Goal: Task Accomplishment & Management: Manage account settings

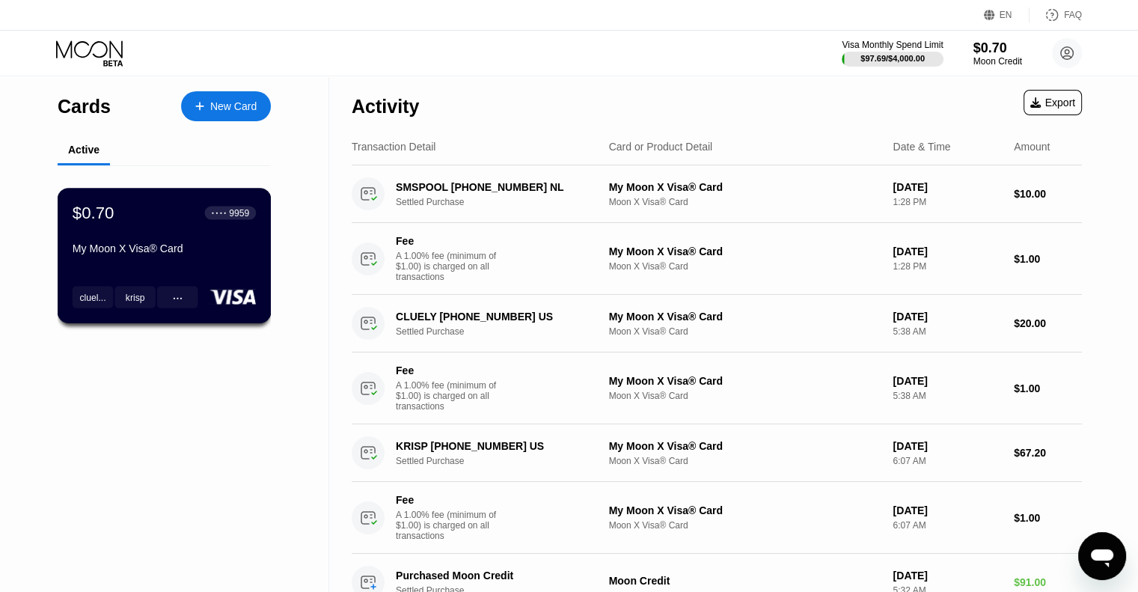
click at [132, 222] on div "$0.70 ● ● ● ● 9959" at bounding box center [164, 212] width 183 height 19
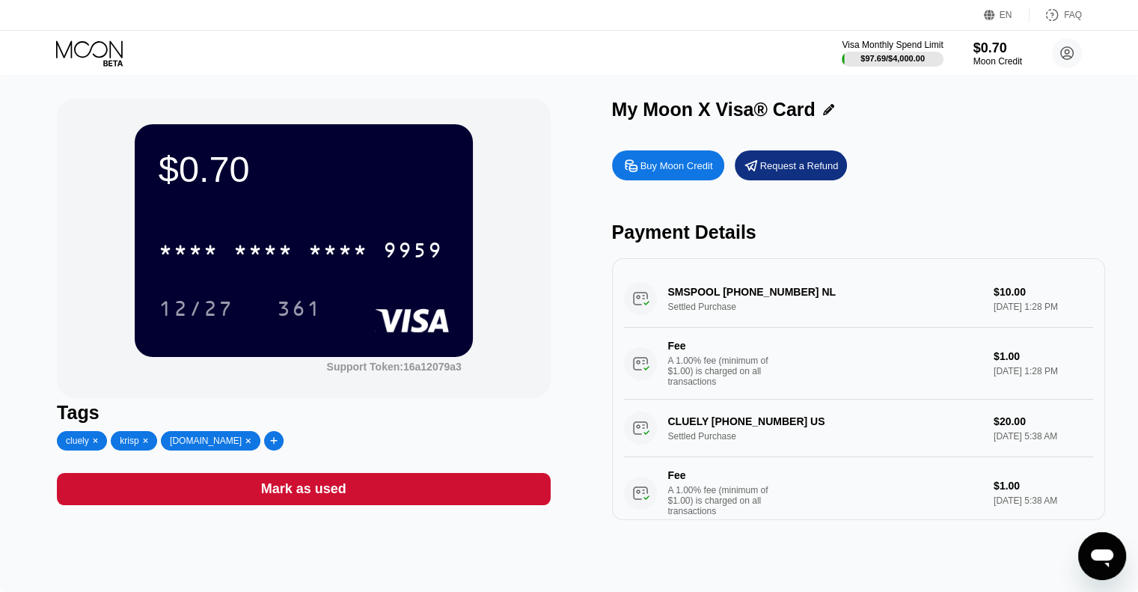
click at [345, 223] on div "* * * * * * * * * * * * 9959" at bounding box center [304, 245] width 290 height 51
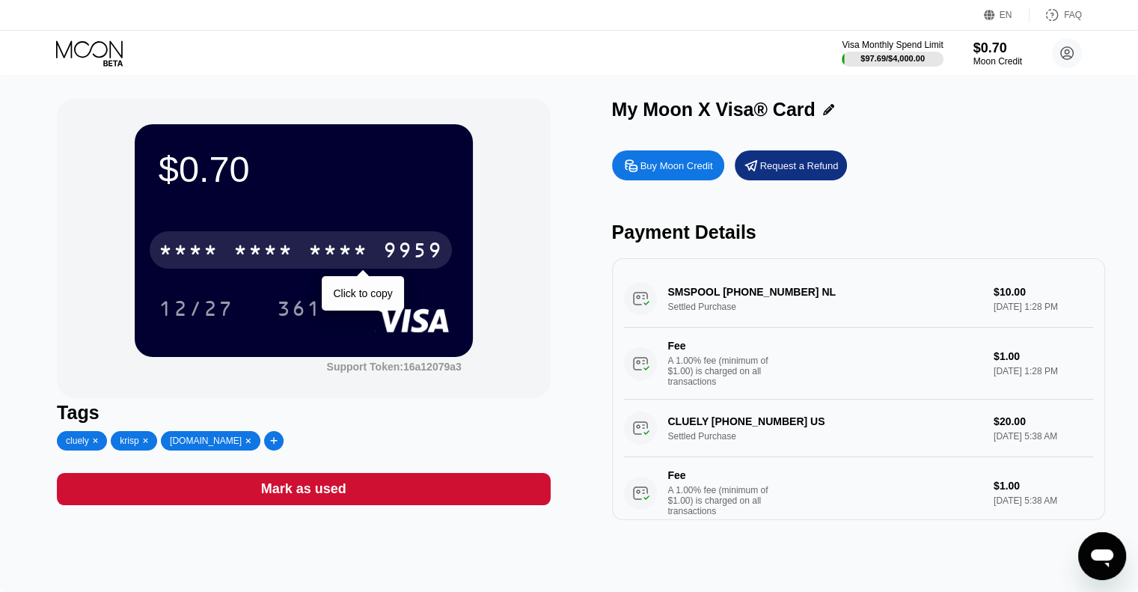
click at [316, 239] on div "* * * * * * * * * * * * 9959" at bounding box center [301, 249] width 302 height 37
click at [316, 239] on div "[CREDIT_CARD_NUMBER]" at bounding box center [301, 249] width 302 height 37
click at [316, 239] on div "* * * * * * * * * * * * 9959" at bounding box center [301, 249] width 302 height 37
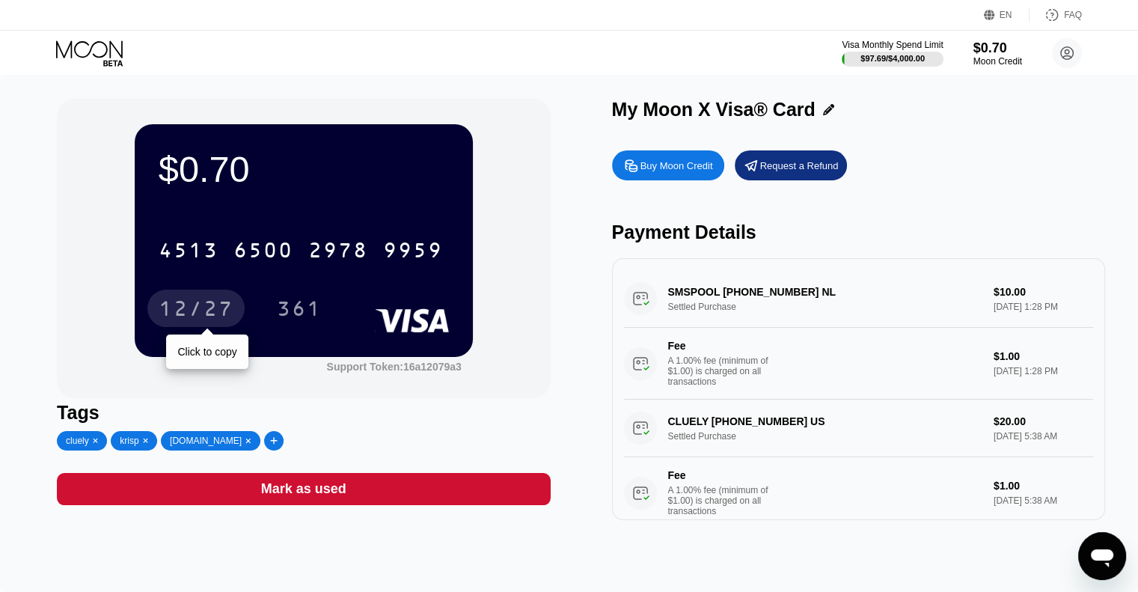
click at [183, 310] on div "12/27" at bounding box center [196, 310] width 75 height 24
click at [334, 319] on div "361" at bounding box center [310, 307] width 67 height 37
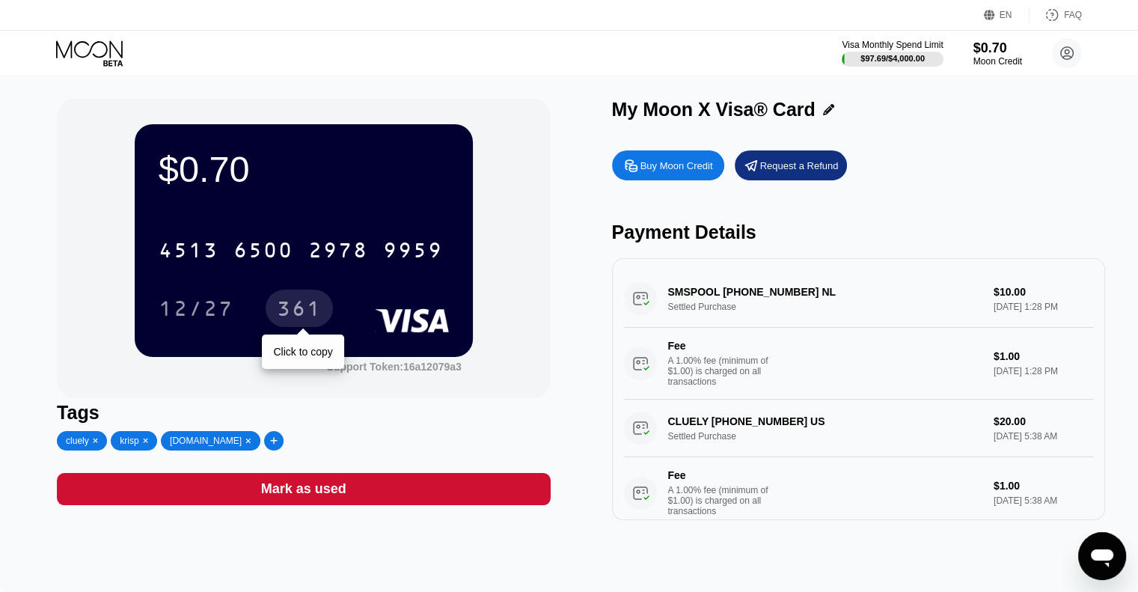
click at [297, 310] on div "361" at bounding box center [299, 310] width 45 height 24
